Goal: Task Accomplishment & Management: Manage account settings

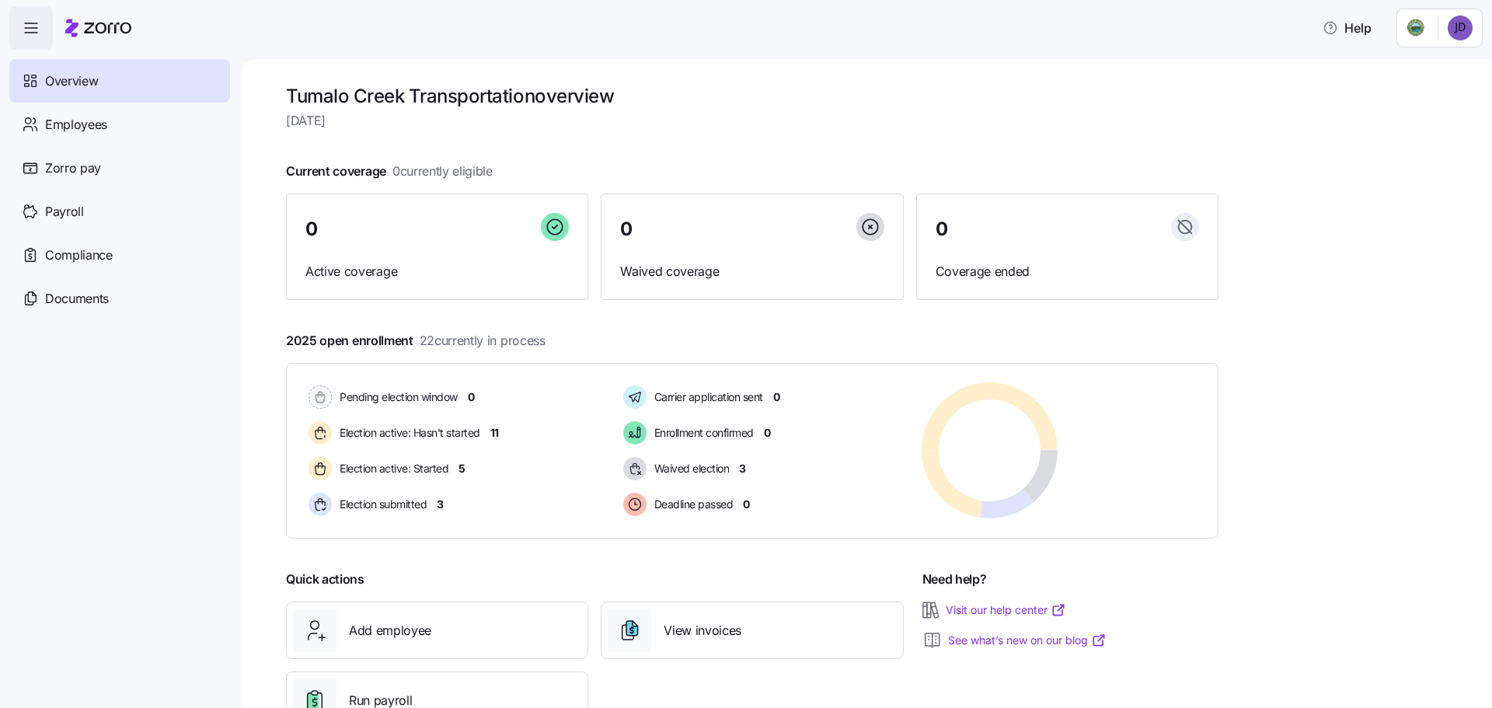
click at [1468, 26] on html "Help Overview Employees Zorro pay Payroll Compliance Documents Tumalo Creek Tra…" at bounding box center [746, 349] width 1492 height 699
click at [1397, 152] on div "Log out" at bounding box center [1398, 157] width 61 height 17
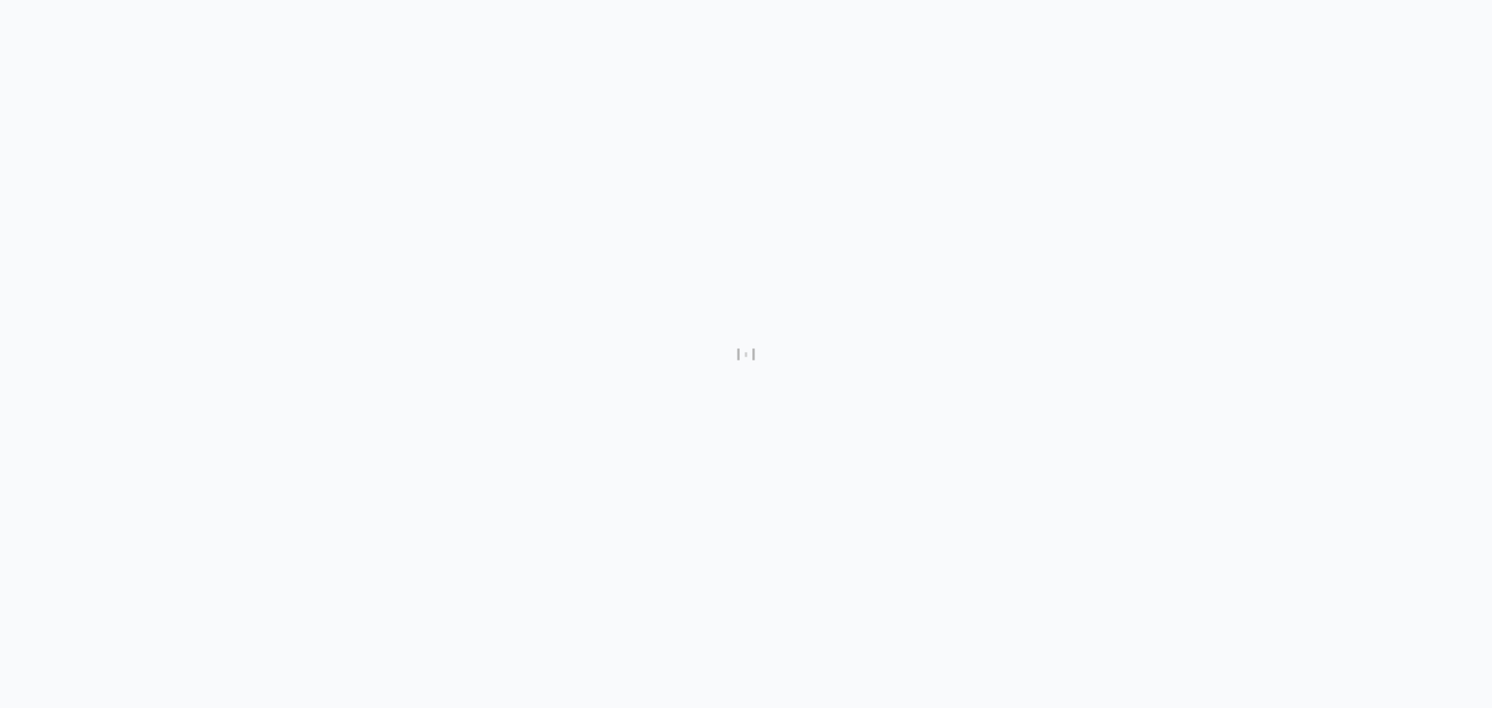
click at [162, 105] on div at bounding box center [746, 354] width 1492 height 708
click at [194, 183] on div at bounding box center [746, 354] width 1492 height 708
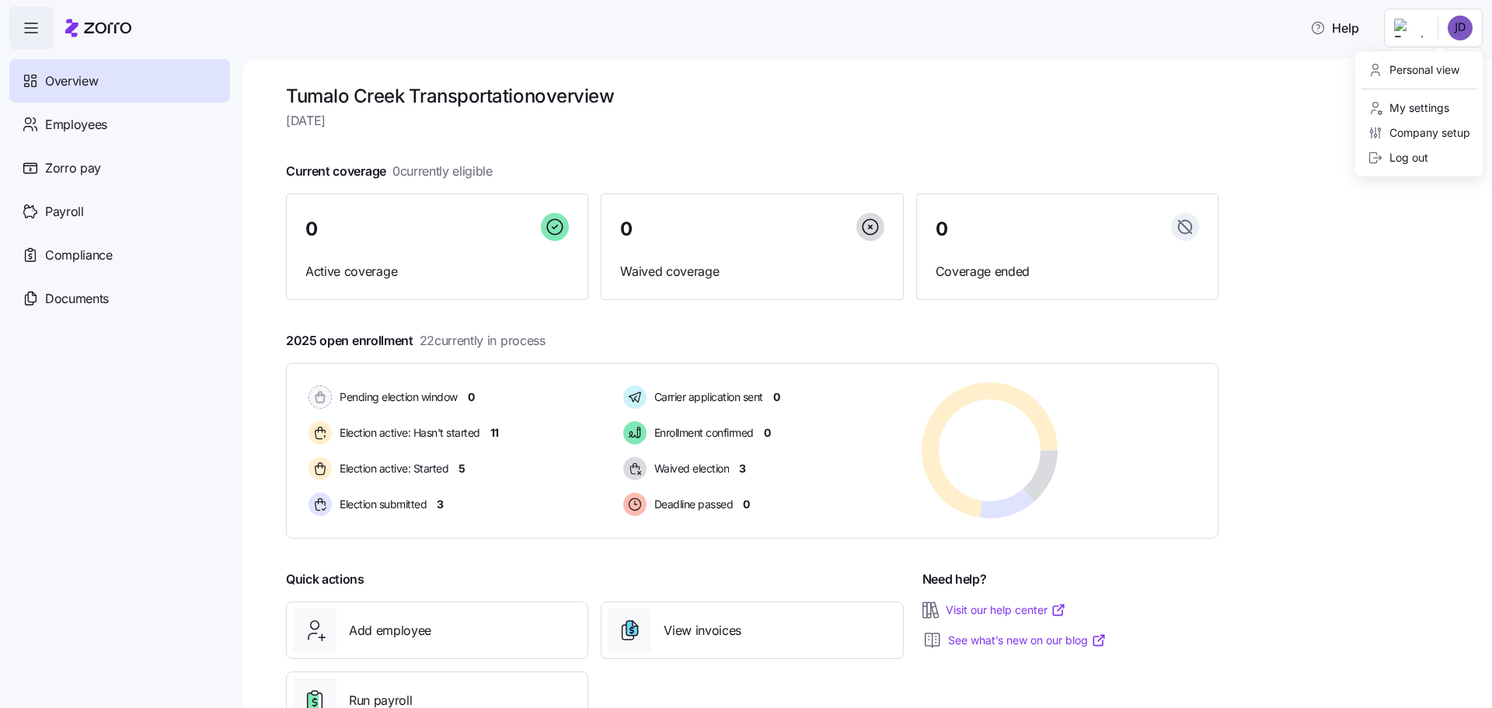
click at [1453, 29] on html "Help Overview Employees Zorro pay Payroll Compliance Documents Tumalo Creek Tra…" at bounding box center [746, 349] width 1492 height 699
click at [1399, 159] on div "Log out" at bounding box center [1398, 157] width 61 height 17
